Goal: Task Accomplishment & Management: Complete application form

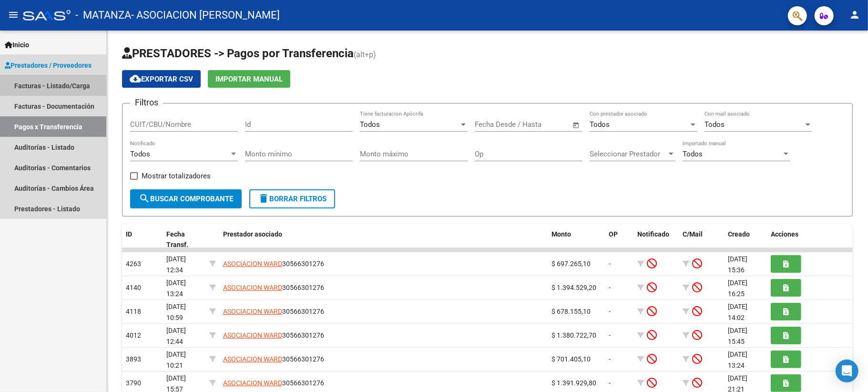
click at [44, 79] on link "Facturas - Listado/Carga" at bounding box center [53, 85] width 106 height 20
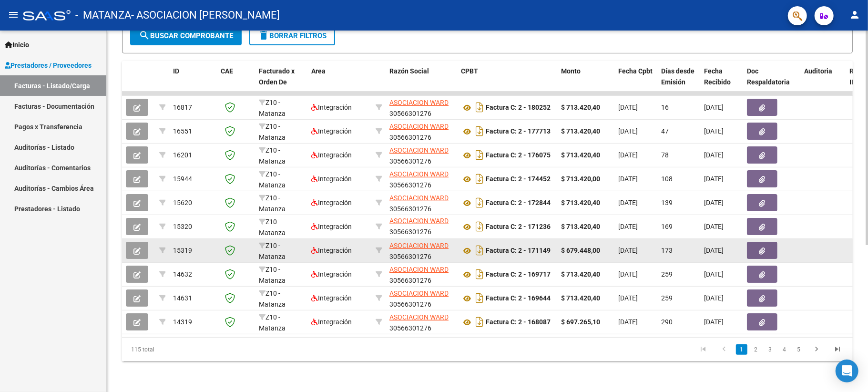
scroll to position [247, 0]
click at [139, 247] on icon "button" at bounding box center [136, 250] width 7 height 7
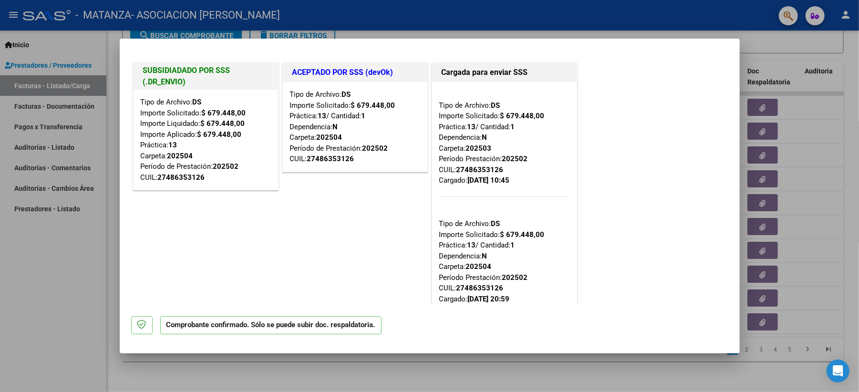
click at [14, 286] on div at bounding box center [429, 196] width 859 height 392
type input "$ 0,00"
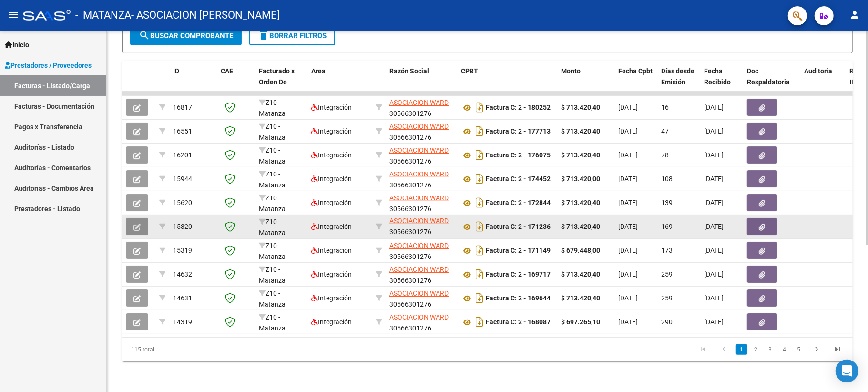
click at [134, 224] on icon "button" at bounding box center [136, 227] width 7 height 7
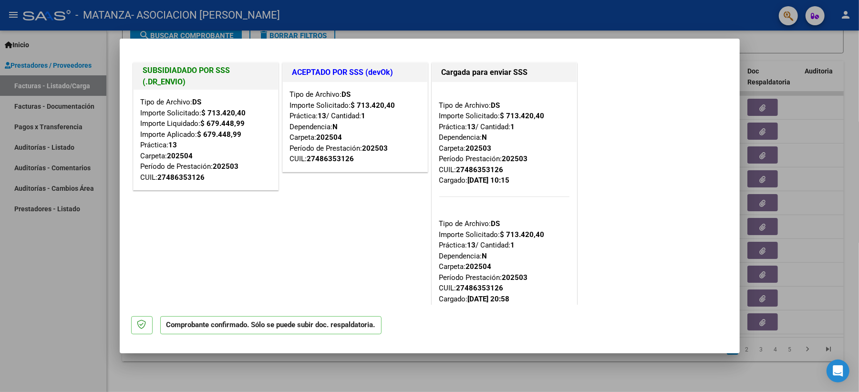
click at [74, 257] on div at bounding box center [429, 196] width 859 height 392
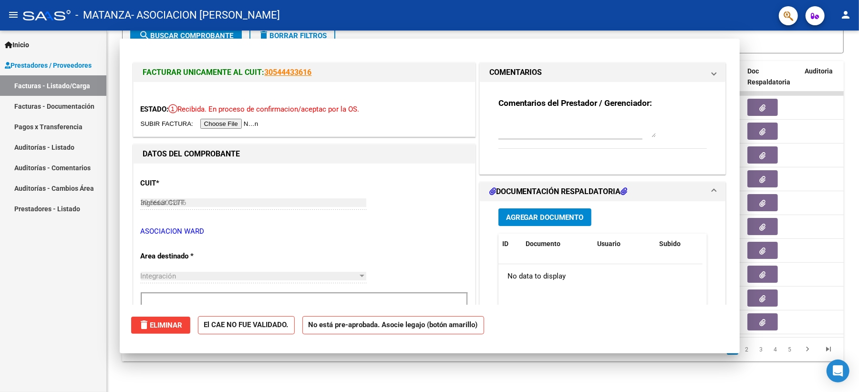
type input "$ 0,00"
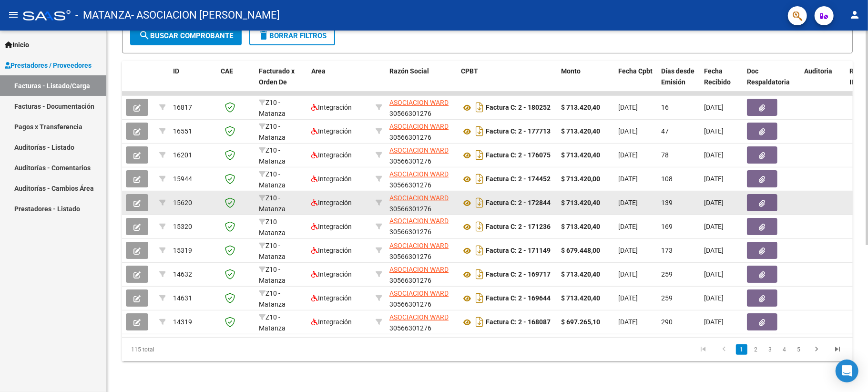
click at [135, 200] on icon "button" at bounding box center [136, 203] width 7 height 7
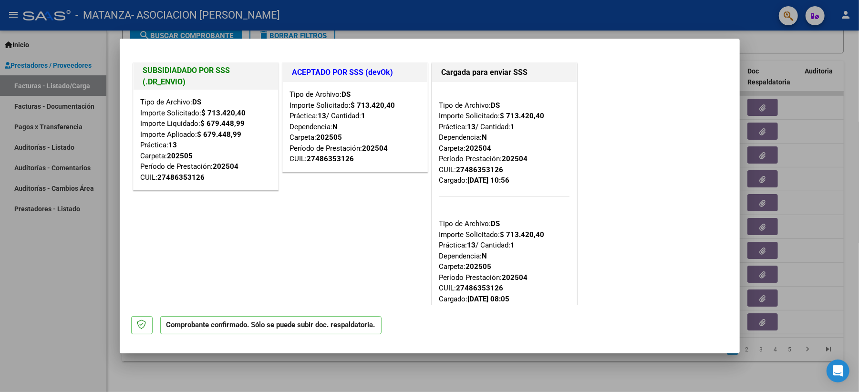
click at [71, 248] on div at bounding box center [429, 196] width 859 height 392
type input "$ 0,00"
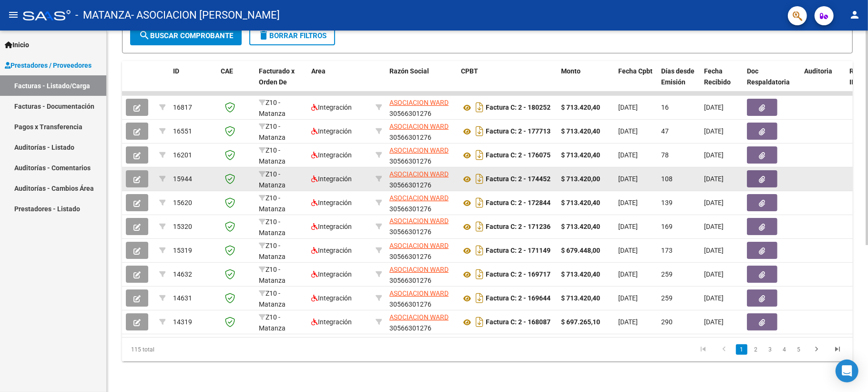
click at [133, 170] on button "button" at bounding box center [137, 178] width 22 height 17
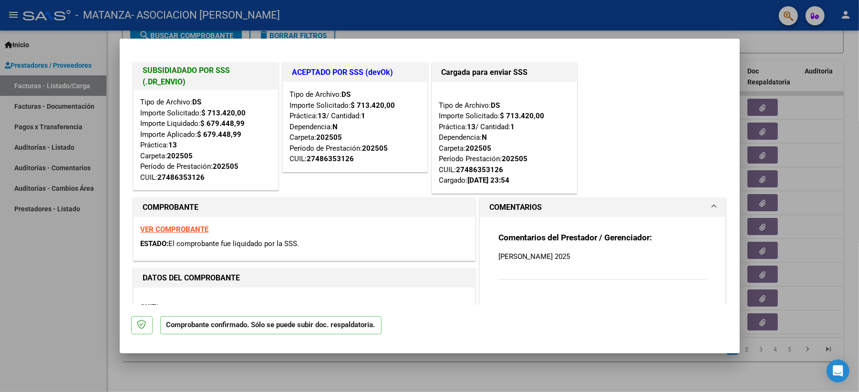
click at [51, 256] on div at bounding box center [429, 196] width 859 height 392
type input "$ 0,00"
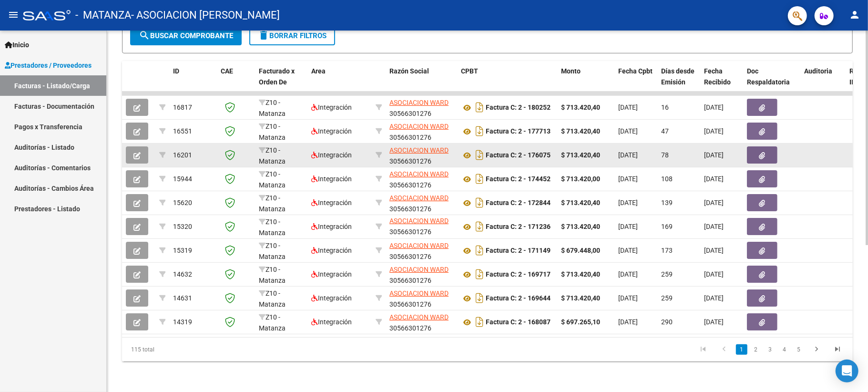
click at [133, 146] on button "button" at bounding box center [137, 154] width 22 height 17
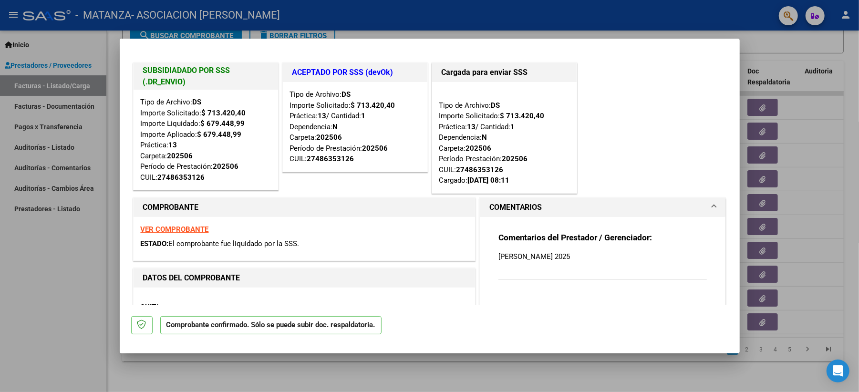
click at [71, 297] on div at bounding box center [429, 196] width 859 height 392
type input "$ 0,00"
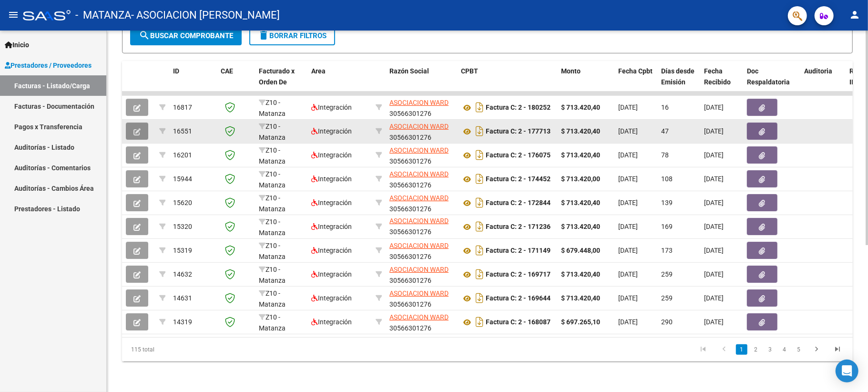
click at [134, 128] on icon "button" at bounding box center [136, 131] width 7 height 7
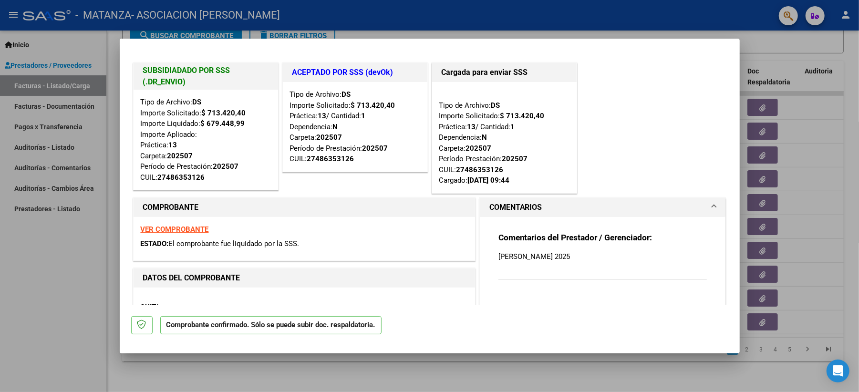
click at [70, 269] on div at bounding box center [429, 196] width 859 height 392
type input "$ 0,00"
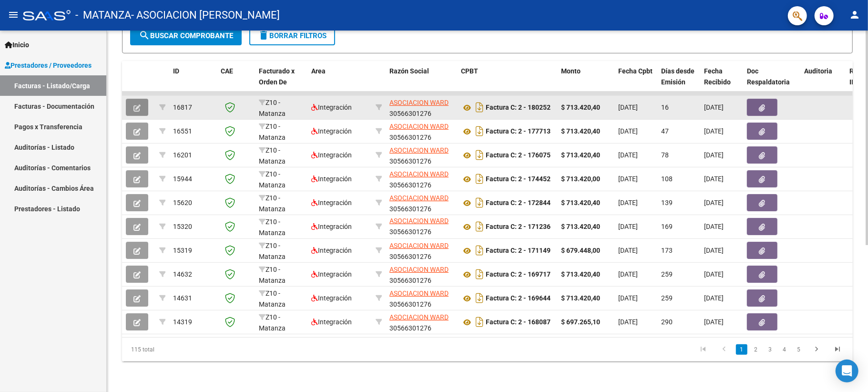
click at [128, 100] on button "button" at bounding box center [137, 107] width 22 height 17
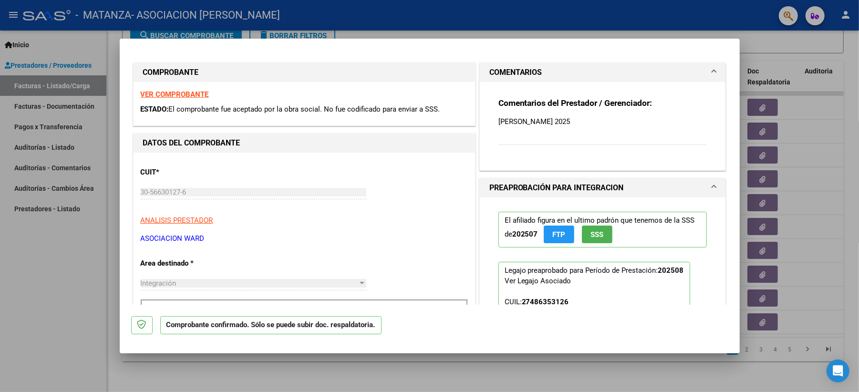
click at [58, 296] on div at bounding box center [429, 196] width 859 height 392
type input "$ 0,00"
